Goal: Check status: Check status

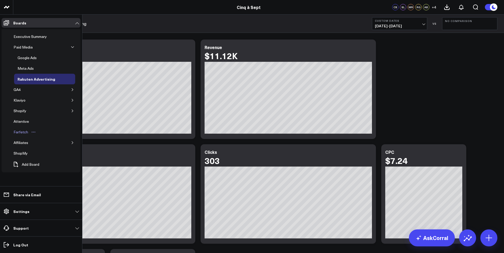
click at [20, 129] on div "Farfetch" at bounding box center [20, 132] width 17 height 6
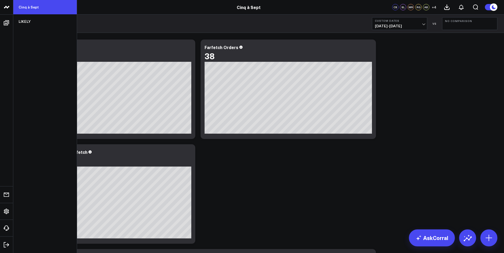
click at [18, 8] on link "Cinq à Sept" at bounding box center [44, 7] width 63 height 14
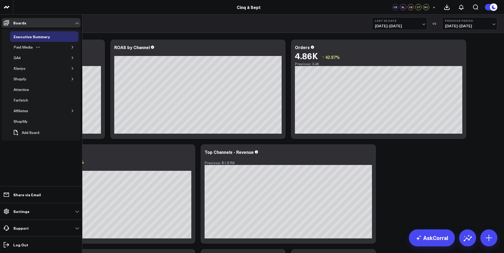
click at [70, 49] on button "button" at bounding box center [72, 47] width 5 height 5
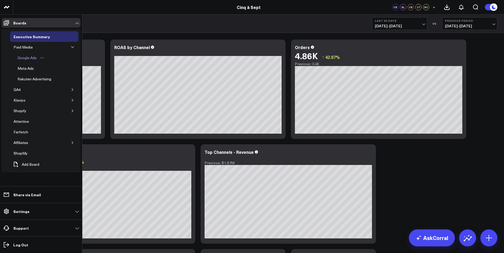
click at [26, 56] on div "Google Ads" at bounding box center [27, 58] width 22 height 6
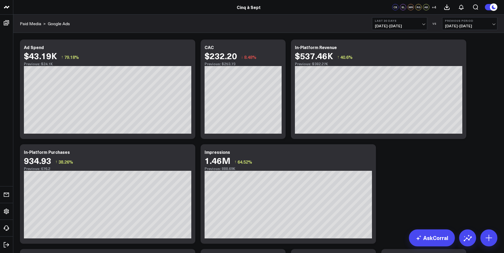
click at [404, 25] on span "[DATE] - [DATE]" at bounding box center [399, 26] width 49 height 4
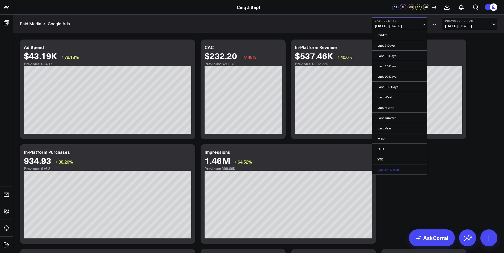
click at [407, 171] on link "Custom Dates" at bounding box center [399, 170] width 55 height 10
select select "9"
select select "2025"
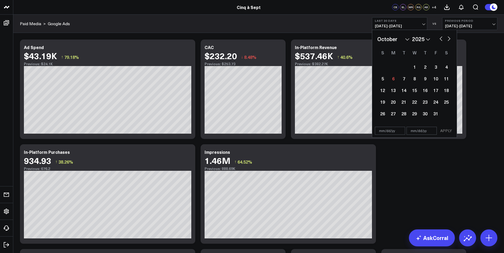
click at [422, 37] on select "2026 2025 2024 2023 2022 2021 2020 2019 2018 2017 2016 2015 2014 2013 2012 2011…" at bounding box center [421, 39] width 18 height 8
select select "9"
select select "2024"
click at [387, 38] on select "January February March April May June July August September October November De…" at bounding box center [393, 39] width 32 height 8
select select "8"
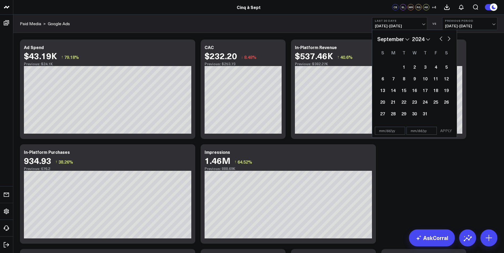
select select "2024"
click at [445, 102] on div "28" at bounding box center [446, 102] width 11 height 11
type input "[DATE]"
select select "8"
select select "2024"
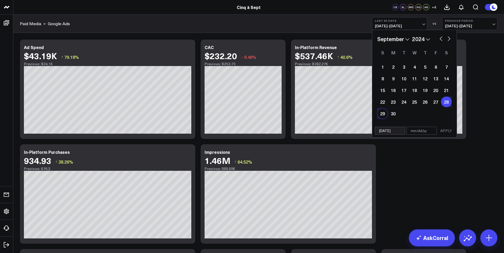
click at [381, 115] on div "29" at bounding box center [382, 113] width 11 height 11
type input "[DATE]"
select select "8"
select select "2024"
click at [451, 39] on button "button" at bounding box center [448, 38] width 5 height 6
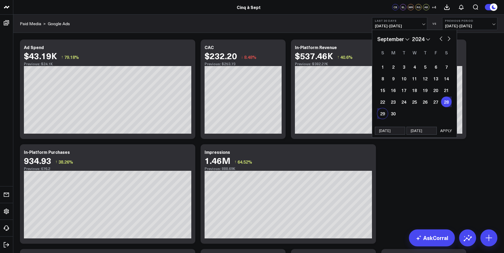
select select "9"
select select "2024"
click at [444, 67] on div "5" at bounding box center [446, 67] width 11 height 11
type input "[DATE]"
select select "9"
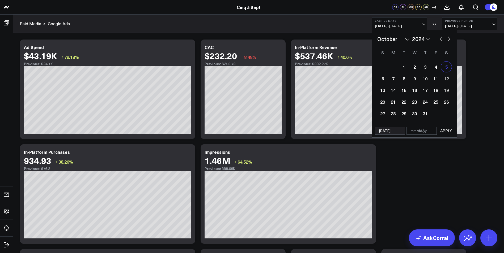
select select "2024"
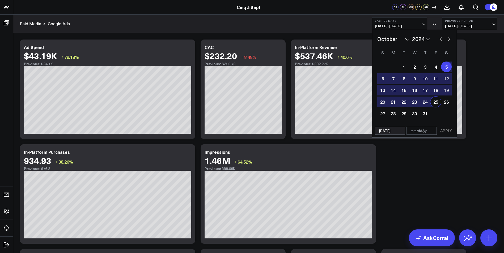
click at [396, 128] on input "[DATE]" at bounding box center [390, 131] width 30 height 8
select select "9"
select select "2024"
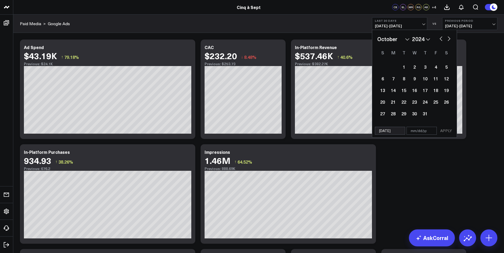
click at [443, 39] on button "button" at bounding box center [440, 38] width 5 height 6
select select "8"
select select "2024"
click at [384, 116] on div "29" at bounding box center [382, 113] width 11 height 11
type input "[DATE]"
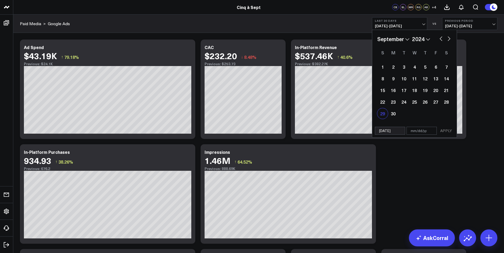
select select "8"
select select "2024"
click at [416, 133] on input "text" at bounding box center [421, 131] width 30 height 8
select select "8"
select select "2024"
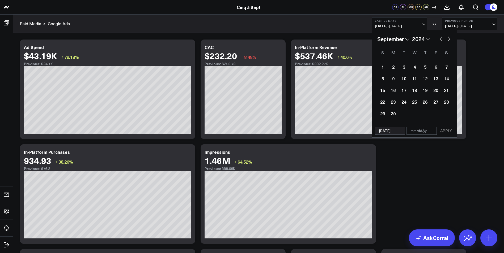
click at [451, 34] on div "January February March April May June July August September October November [D…" at bounding box center [414, 77] width 84 height 95
click at [449, 38] on button "button" at bounding box center [448, 38] width 5 height 6
select select "9"
select select "2024"
click at [448, 70] on div "5" at bounding box center [446, 67] width 11 height 11
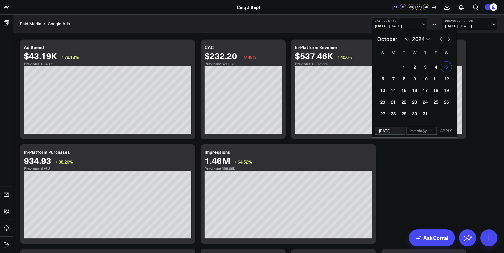
type input "[DATE]"
select select "9"
select select "2024"
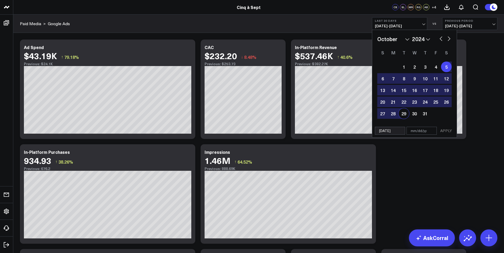
click at [388, 129] on input "[DATE]" at bounding box center [390, 131] width 30 height 8
select select "9"
select select "2024"
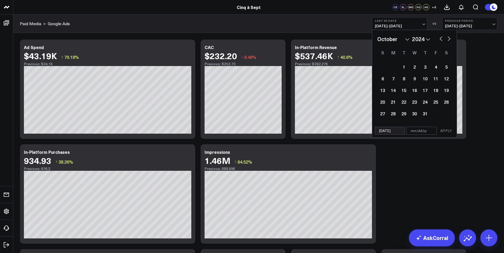
click at [440, 41] on button "button" at bounding box center [440, 38] width 5 height 6
select select "8"
select select "2024"
click at [382, 113] on div "29" at bounding box center [382, 113] width 11 height 11
type input "[DATE]"
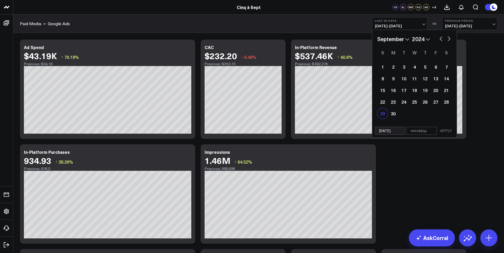
select select "8"
select select "2024"
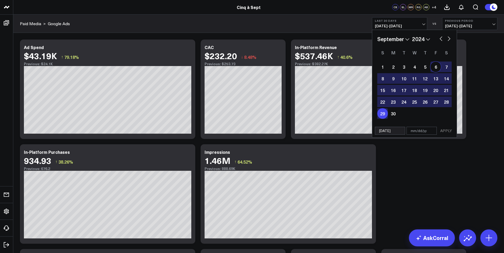
click at [447, 38] on button "button" at bounding box center [448, 38] width 5 height 6
select select "9"
select select "2024"
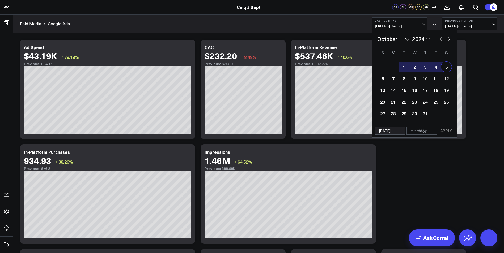
click at [445, 68] on div "5" at bounding box center [446, 67] width 11 height 11
type input "[DATE]"
select select "9"
select select "2024"
click at [447, 132] on button "APPLY" at bounding box center [446, 131] width 16 height 8
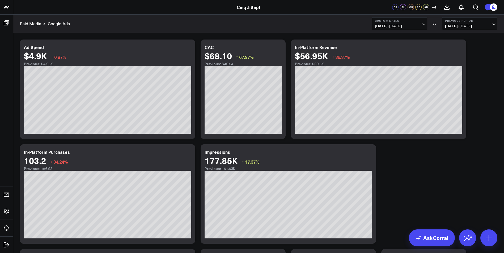
click at [407, 24] on span "[DATE] - [DATE]" at bounding box center [399, 26] width 49 height 4
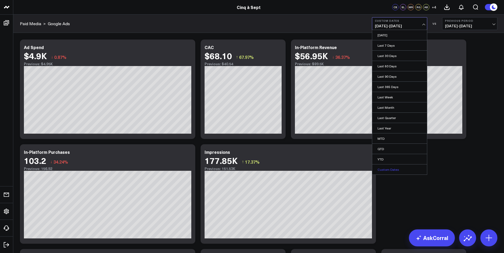
click at [383, 173] on link "Custom Dates" at bounding box center [399, 170] width 55 height 10
select select "9"
select select "2025"
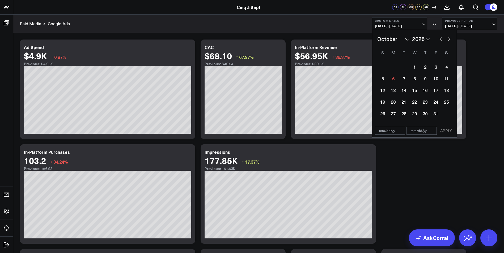
click at [440, 39] on button "button" at bounding box center [440, 38] width 5 height 6
select select "8"
select select "2025"
click at [383, 116] on div "28" at bounding box center [382, 113] width 11 height 11
type input "[DATE]"
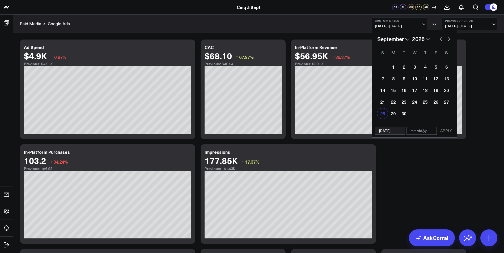
select select "8"
select select "2025"
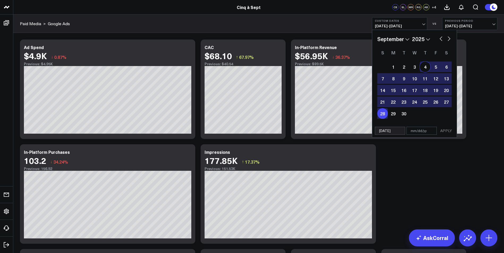
click at [449, 38] on button "button" at bounding box center [448, 38] width 5 height 6
select select "9"
select select "2025"
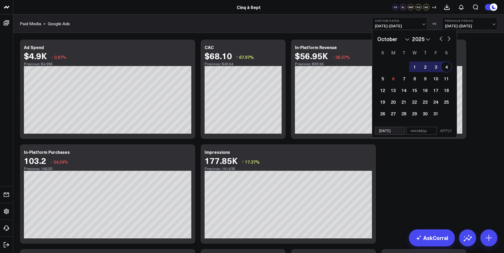
click at [447, 72] on div "4" at bounding box center [446, 67] width 11 height 11
type input "[DATE]"
select select "9"
select select "2025"
click at [441, 131] on button "APPLY" at bounding box center [446, 131] width 16 height 8
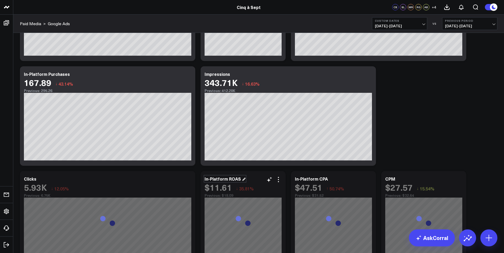
scroll to position [212, 0]
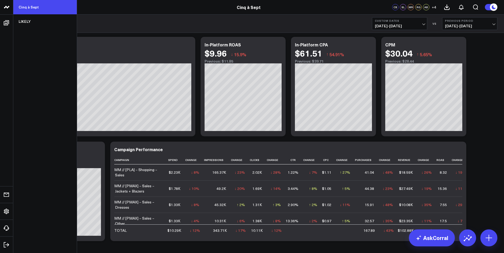
click at [26, 10] on link "Cinq à Sept" at bounding box center [44, 7] width 63 height 14
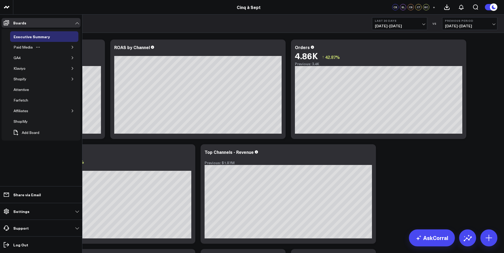
click at [69, 47] on div "Paid Media" at bounding box center [44, 47] width 68 height 11
click at [71, 47] on button "button" at bounding box center [72, 47] width 5 height 5
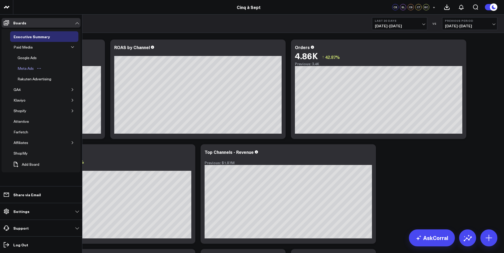
click at [32, 71] on div "Meta Ads" at bounding box center [25, 68] width 19 height 6
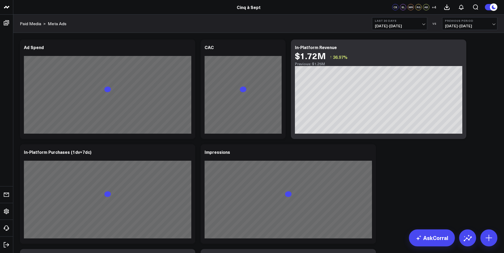
click at [396, 26] on span "[DATE] - [DATE]" at bounding box center [399, 26] width 49 height 4
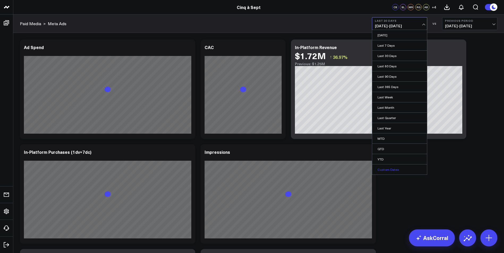
click at [395, 170] on link "Custom Dates" at bounding box center [399, 170] width 55 height 10
select select "9"
select select "2025"
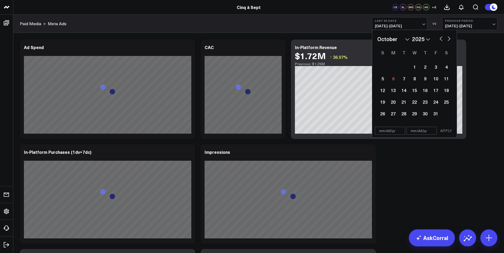
click at [440, 37] on button "button" at bounding box center [440, 38] width 5 height 6
select select "8"
select select "2025"
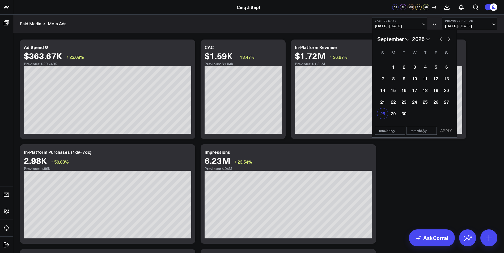
click at [383, 113] on div "28" at bounding box center [382, 113] width 11 height 11
type input "[DATE]"
select select "8"
select select "2025"
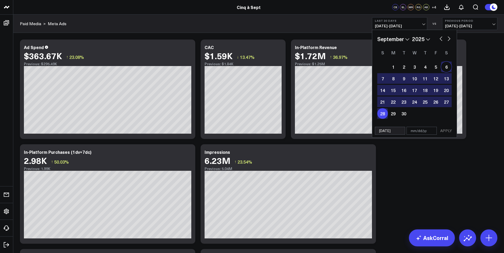
click at [449, 40] on button "button" at bounding box center [448, 38] width 5 height 6
select select "9"
select select "2025"
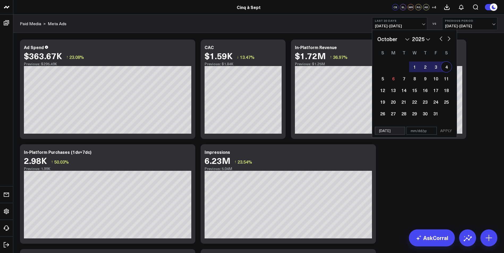
click at [449, 66] on div "4" at bounding box center [446, 67] width 11 height 11
type input "[DATE]"
select select "9"
select select "2025"
click at [442, 131] on button "APPLY" at bounding box center [446, 131] width 16 height 8
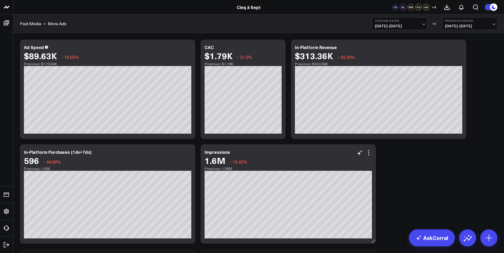
scroll to position [53, 0]
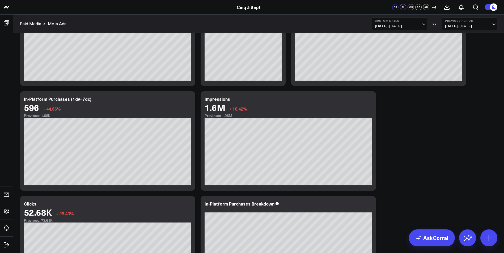
click at [413, 24] on span "09/28/25 - 10/04/25" at bounding box center [399, 26] width 49 height 4
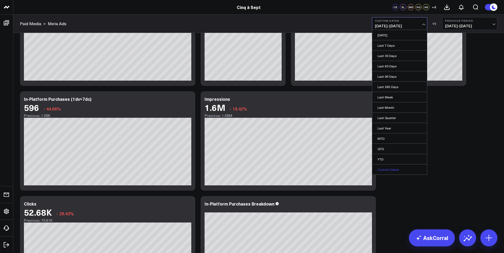
click at [420, 170] on link "Custom Dates" at bounding box center [399, 170] width 55 height 10
select select "9"
select select "2025"
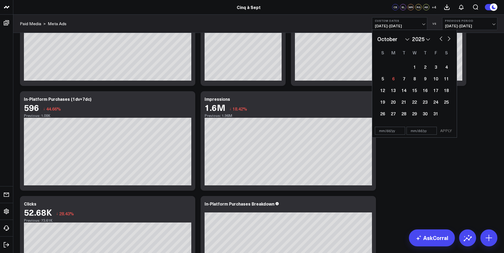
click at [418, 40] on select "2026 2025 2024 2023 2022 2021 2020 2019 2018 2017 2016 2015 2014 2013 2012 2011…" at bounding box center [421, 39] width 18 height 8
select select "9"
select select "2024"
click at [439, 41] on button "button" at bounding box center [440, 38] width 5 height 6
select select "8"
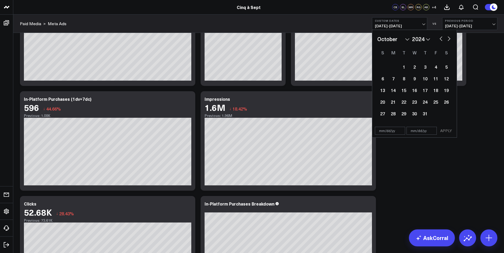
select select "2024"
click at [383, 115] on div "29" at bounding box center [382, 113] width 11 height 11
type input "[DATE]"
select select "8"
select select "2024"
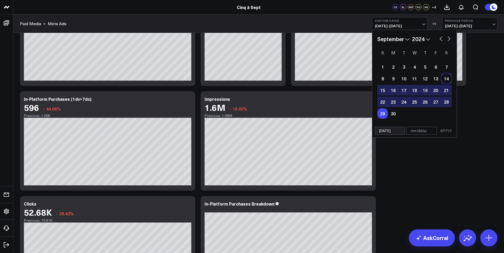
click at [449, 41] on button "button" at bounding box center [448, 38] width 5 height 6
select select "9"
select select "2024"
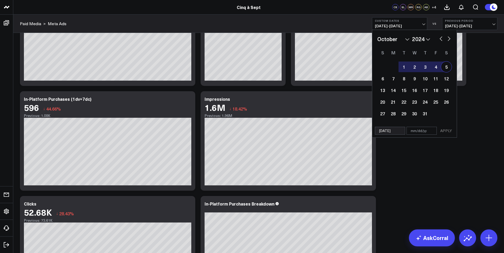
click at [449, 68] on div "5" at bounding box center [446, 67] width 11 height 11
type input "[DATE]"
select select "9"
select select "2024"
click at [445, 132] on button "APPLY" at bounding box center [446, 131] width 16 height 8
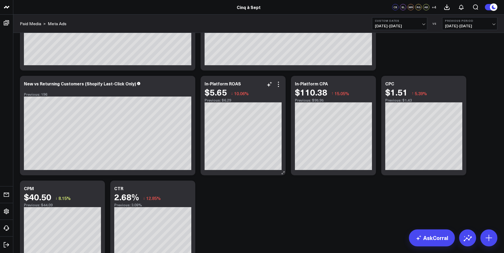
scroll to position [319, 0]
